Goal: Register for event/course

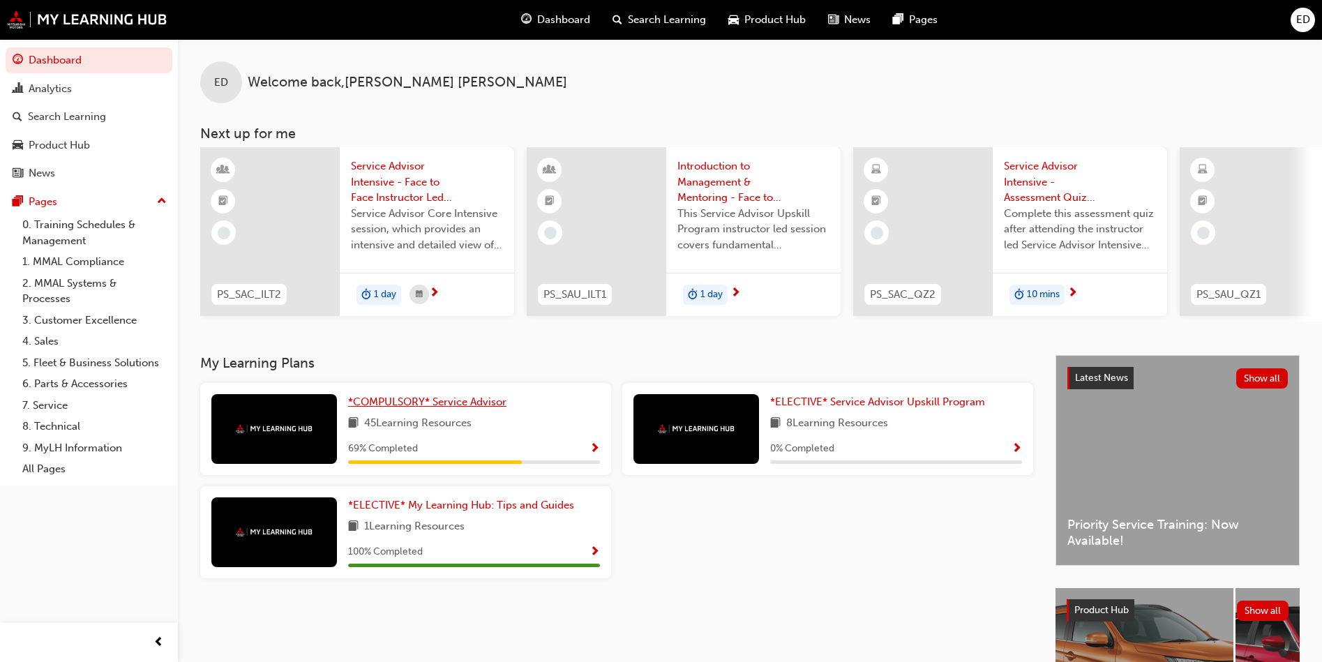
click at [455, 410] on link "*COMPULSORY* Service Advisor" at bounding box center [430, 402] width 164 height 16
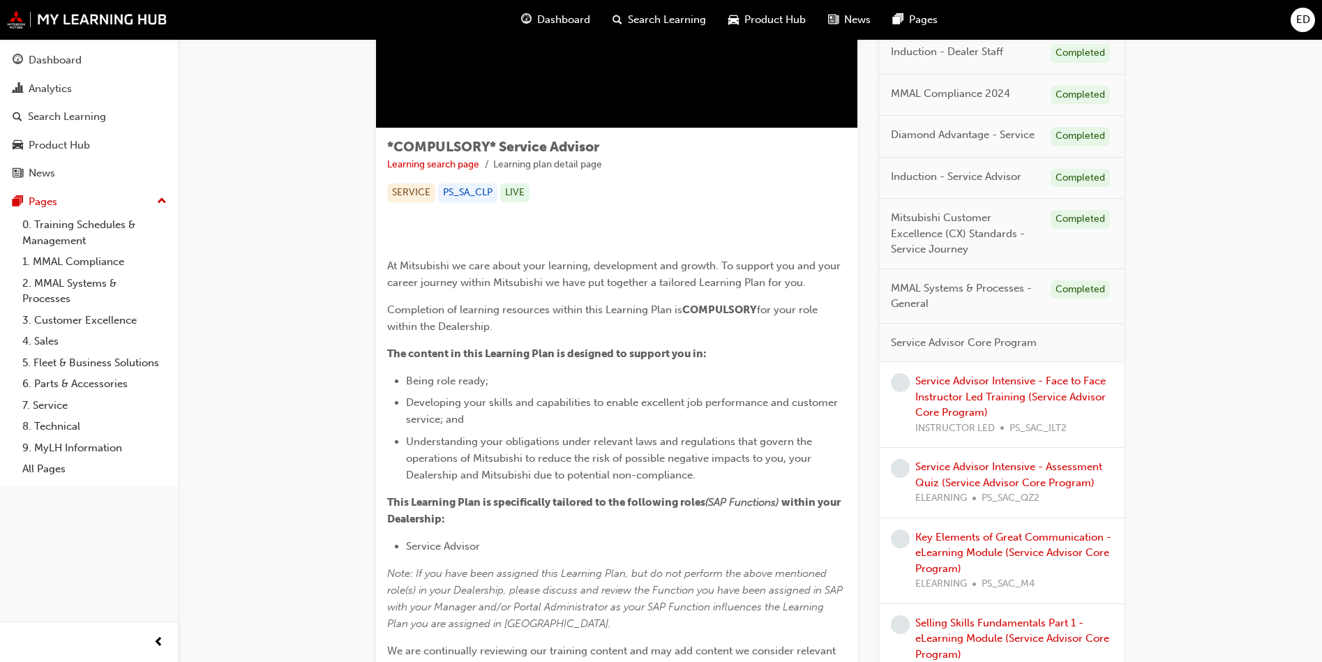
scroll to position [209, 0]
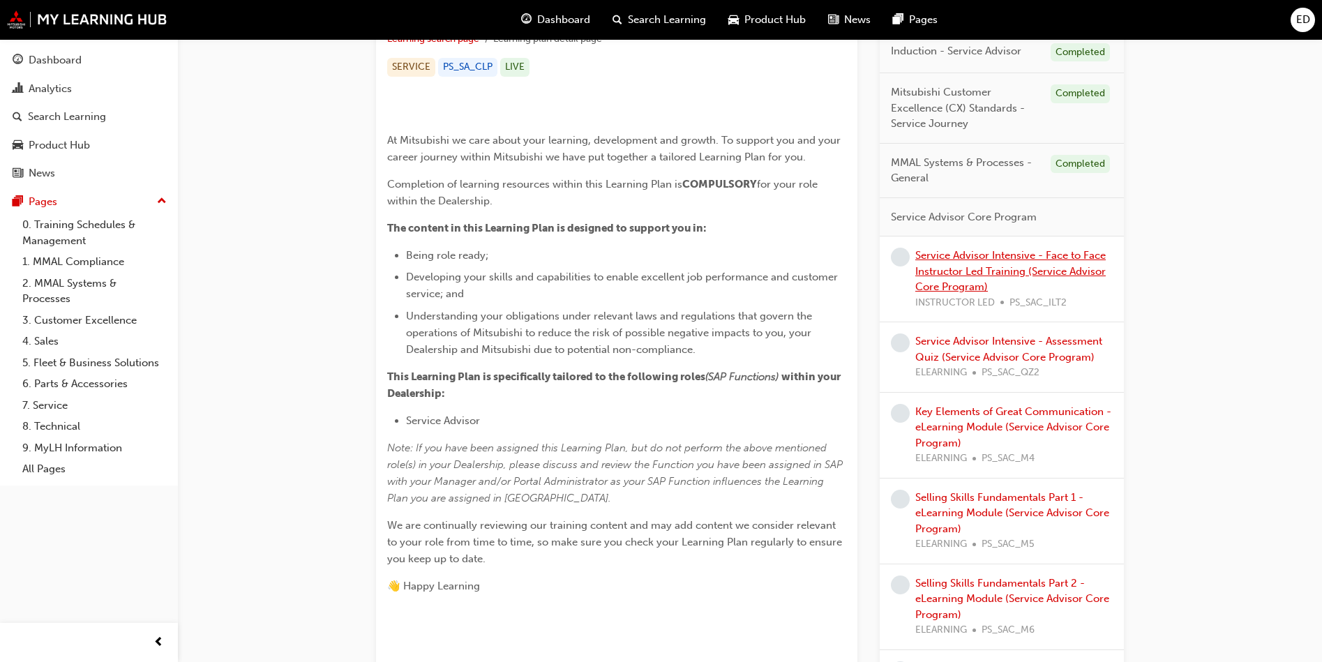
click at [1017, 258] on link "Service Advisor Intensive - Face to Face Instructor Led Training (Service Advis…" at bounding box center [1010, 271] width 190 height 44
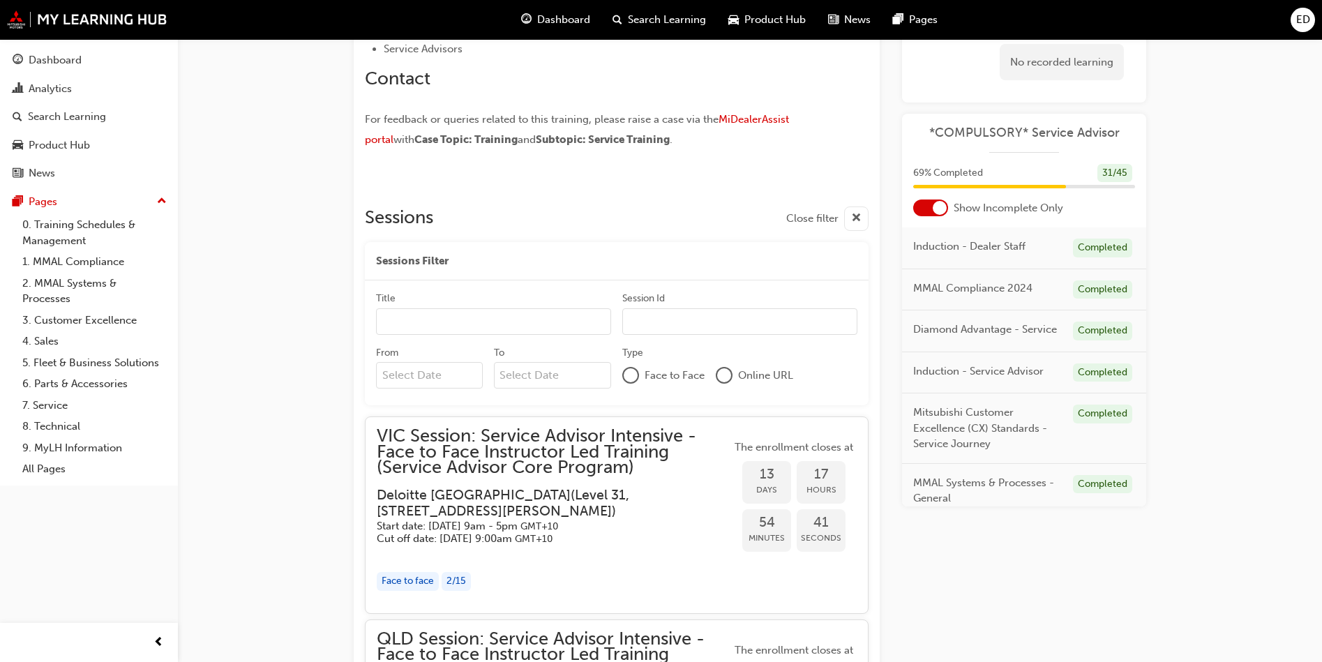
scroll to position [966, 0]
drag, startPoint x: 634, startPoint y: 287, endPoint x: 672, endPoint y: 226, distance: 72.4
click at [672, 226] on div "Sessions Close filter" at bounding box center [617, 221] width 504 height 24
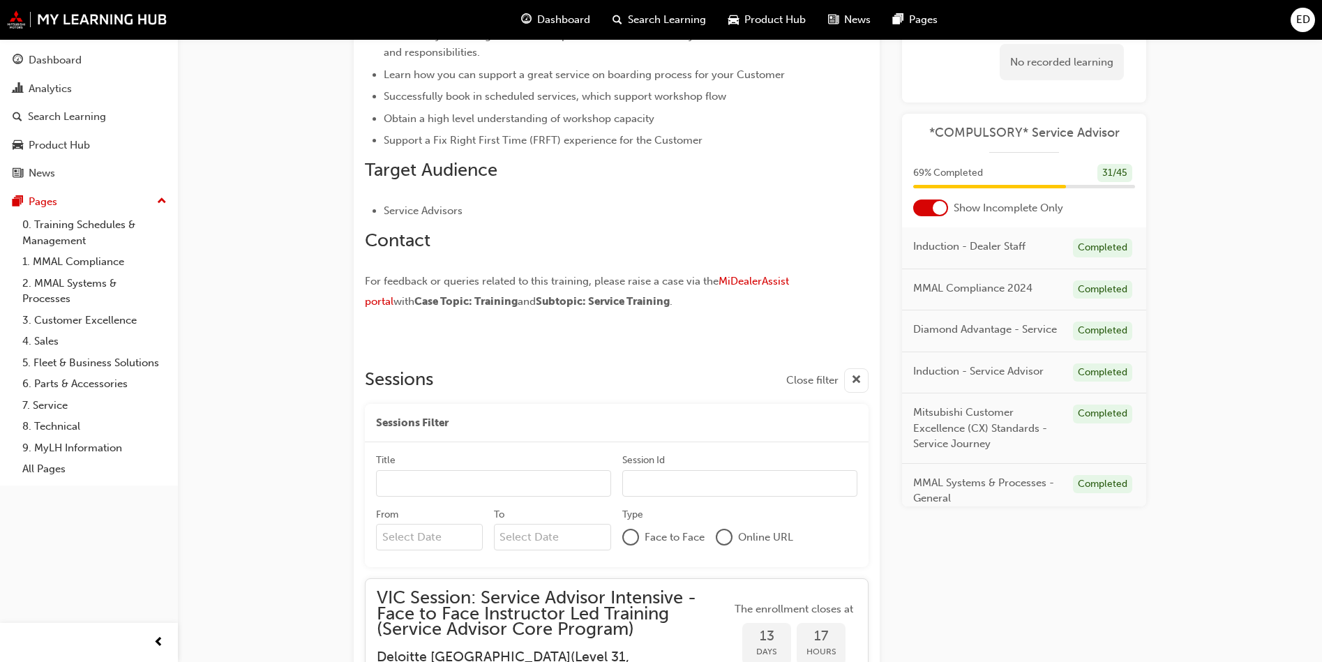
scroll to position [478, 0]
